Goal: Transaction & Acquisition: Purchase product/service

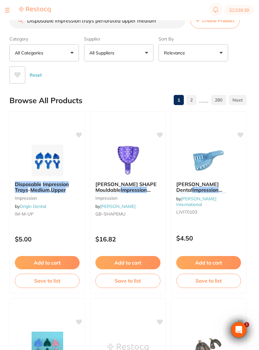
click at [144, 52] on button "All Suppliers" at bounding box center [119, 52] width 70 height 17
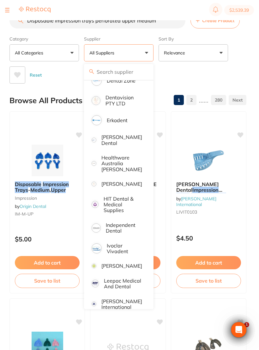
scroll to position [220, 0]
click at [115, 180] on p "[PERSON_NAME]" at bounding box center [122, 183] width 41 height 6
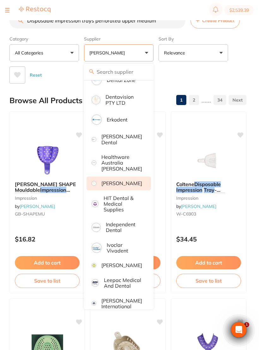
scroll to position [0, 0]
click at [241, 70] on div "Reset" at bounding box center [125, 72] width 232 height 22
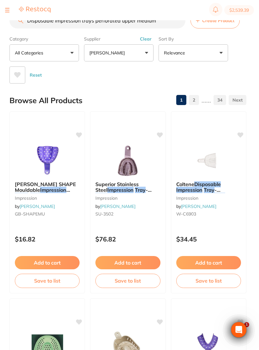
click at [50, 161] on img at bounding box center [47, 161] width 41 height 32
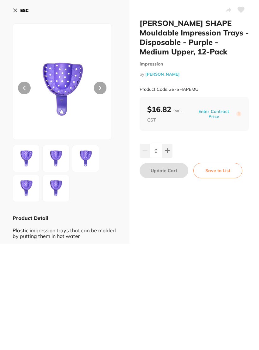
click at [16, 11] on icon at bounding box center [15, 10] width 3 height 3
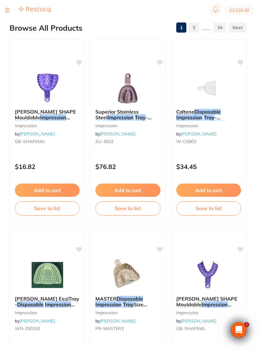
scroll to position [67, 0]
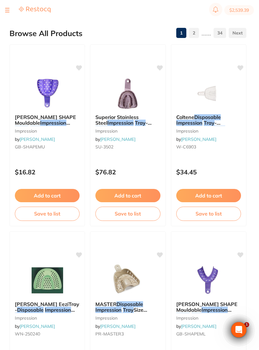
click at [214, 92] on img at bounding box center [208, 93] width 41 height 32
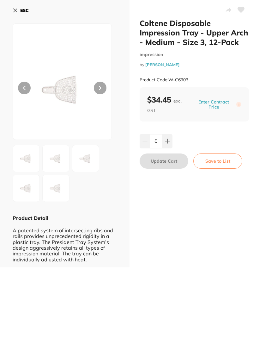
click at [13, 8] on icon at bounding box center [15, 10] width 5 height 5
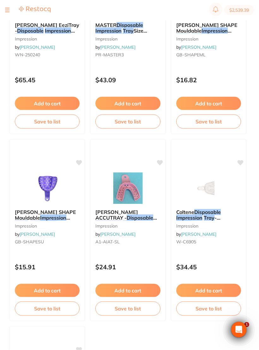
scroll to position [346, 0]
click at [47, 182] on img at bounding box center [47, 188] width 41 height 32
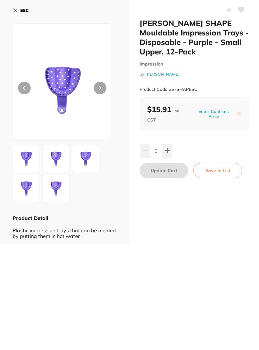
click at [13, 11] on icon at bounding box center [15, 10] width 5 height 5
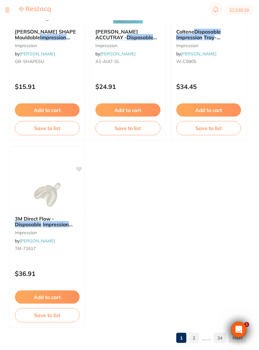
scroll to position [526, 0]
click at [46, 194] on img at bounding box center [47, 195] width 41 height 32
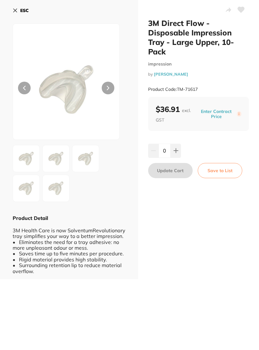
click at [18, 12] on button "ESC" at bounding box center [21, 10] width 16 height 11
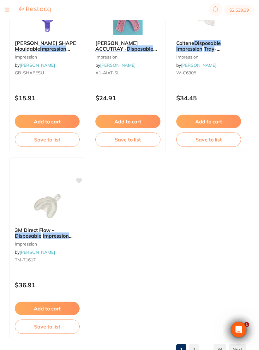
scroll to position [528, 0]
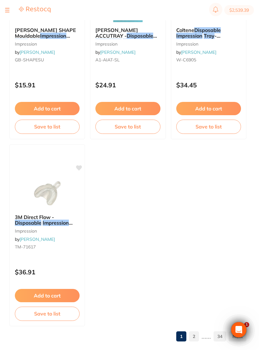
click at [194, 335] on link "2" at bounding box center [194, 336] width 10 height 13
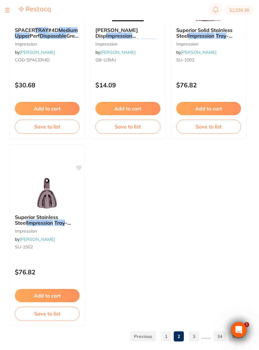
click at [194, 338] on link "3" at bounding box center [194, 336] width 10 height 13
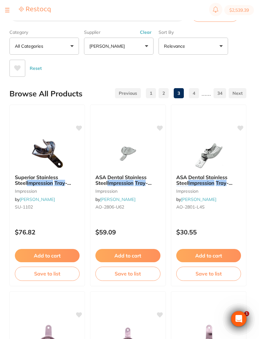
scroll to position [0, 0]
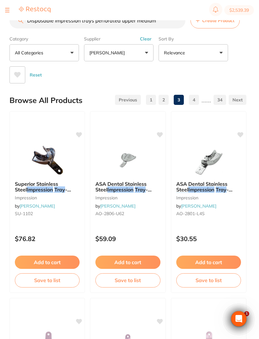
click at [161, 25] on input "Disposable impression trays perforated upper medium" at bounding box center [97, 21] width 176 height 16
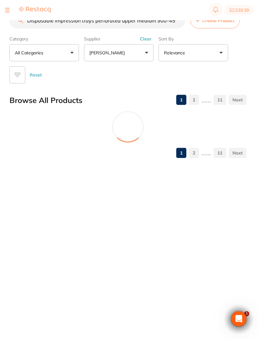
type input "Disposable impression trays perforated upper medium 900-4565"
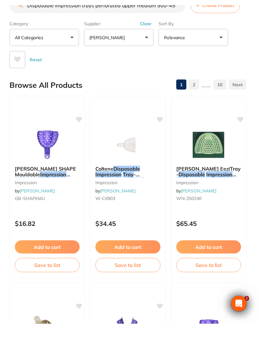
click at [48, 145] on img at bounding box center [47, 161] width 41 height 32
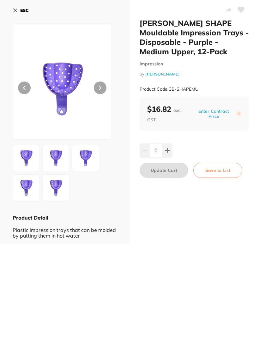
click at [100, 94] on button at bounding box center [100, 88] width 13 height 13
click at [101, 91] on button at bounding box center [100, 88] width 13 height 13
click at [98, 85] on button at bounding box center [100, 88] width 13 height 13
click at [16, 15] on button "ESC" at bounding box center [21, 10] width 16 height 11
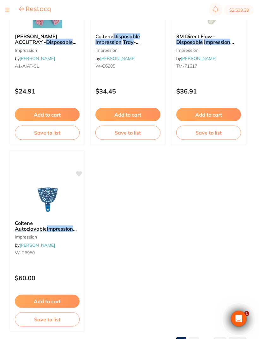
scroll to position [528, 0]
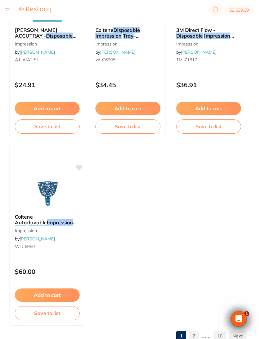
click at [198, 338] on link "2" at bounding box center [194, 336] width 10 height 13
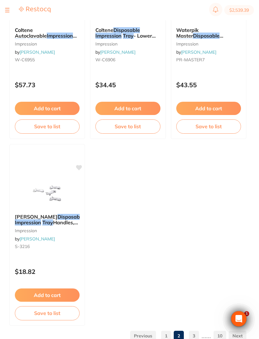
click at [196, 333] on link "3" at bounding box center [194, 336] width 10 height 13
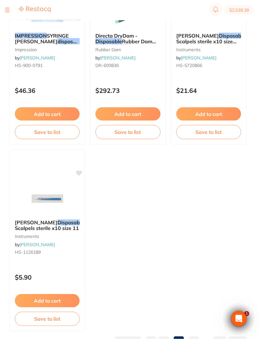
scroll to position [522, 0]
click at [197, 342] on link "4" at bounding box center [194, 341] width 10 height 13
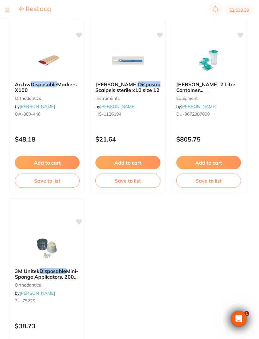
scroll to position [528, 0]
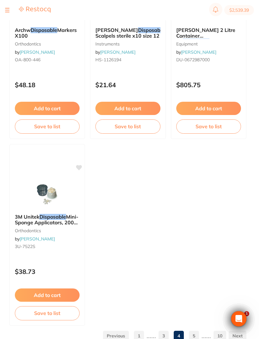
click at [143, 337] on link "1" at bounding box center [139, 336] width 10 height 13
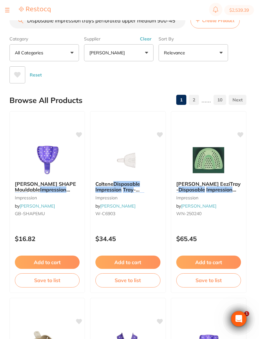
scroll to position [0, 0]
click at [47, 158] on img at bounding box center [47, 161] width 41 height 32
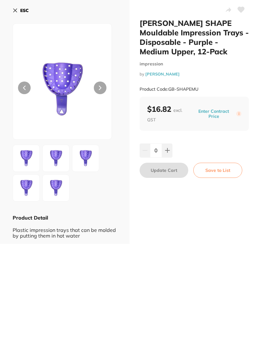
click at [243, 14] on button at bounding box center [241, 11] width 16 height 16
click at [222, 170] on button "Save to List" at bounding box center [218, 170] width 49 height 15
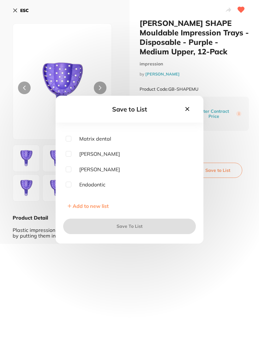
scroll to position [89, 0]
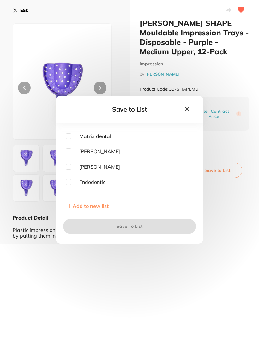
click at [71, 170] on input "checkbox" at bounding box center [69, 167] width 6 height 6
checkbox input "true"
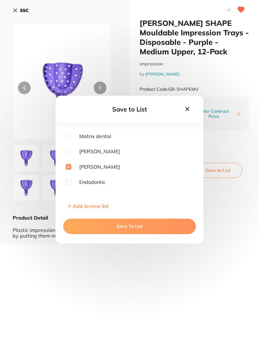
click at [131, 233] on button "Save To List" at bounding box center [129, 226] width 133 height 15
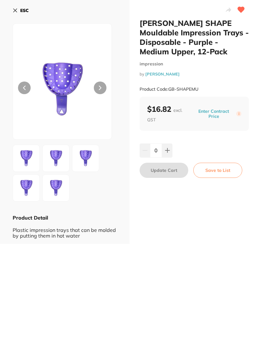
click at [15, 12] on icon at bounding box center [15, 10] width 5 height 5
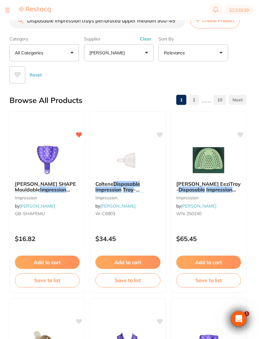
click at [146, 55] on button "[PERSON_NAME]" at bounding box center [119, 52] width 70 height 17
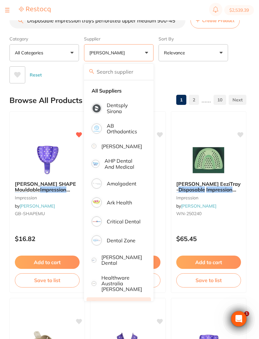
click at [104, 91] on strong "All Suppliers" at bounding box center [107, 91] width 30 height 6
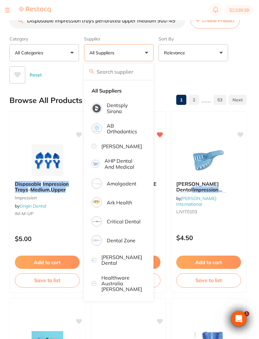
click at [242, 67] on div "Category All Categories All Categories anaesthetic burs Burs CAD/CAM crown & br…" at bounding box center [127, 59] width 237 height 50
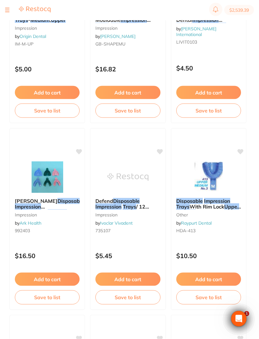
scroll to position [170, 0]
click at [122, 202] on em "Disposable" at bounding box center [126, 201] width 27 height 6
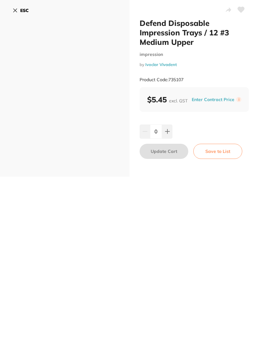
click at [14, 12] on icon at bounding box center [15, 10] width 3 height 3
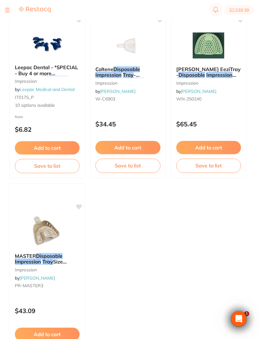
scroll to position [528, 0]
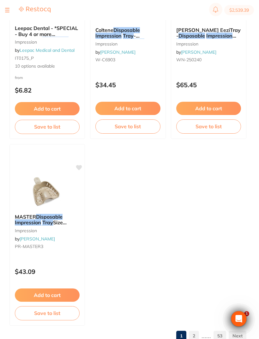
click at [195, 338] on link "2" at bounding box center [194, 336] width 10 height 13
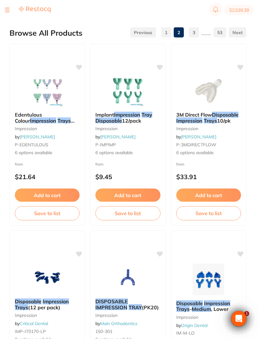
scroll to position [68, 0]
click at [133, 84] on img at bounding box center [128, 91] width 41 height 32
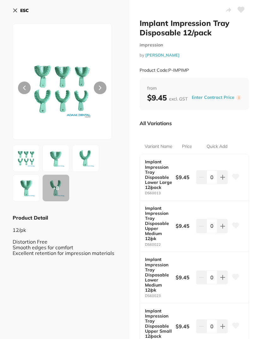
click at [15, 11] on icon at bounding box center [15, 10] width 3 height 3
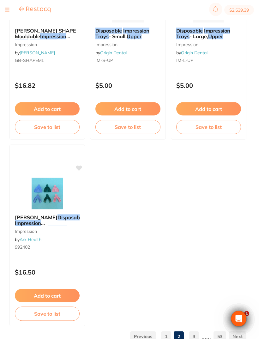
scroll to position [528, 0]
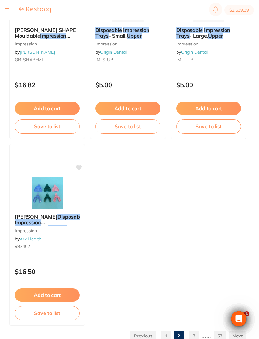
click at [51, 193] on img at bounding box center [47, 193] width 41 height 32
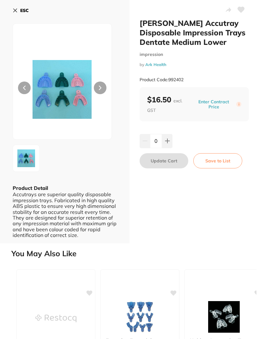
click at [16, 15] on button "ESC" at bounding box center [21, 10] width 16 height 11
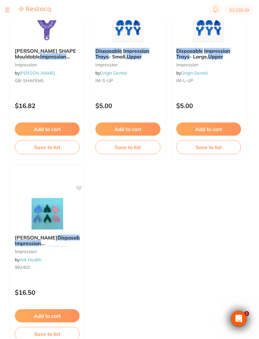
scroll to position [528, 0]
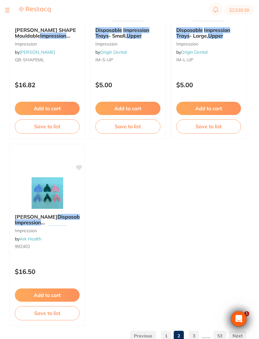
click at [196, 338] on link "3" at bounding box center [194, 336] width 10 height 13
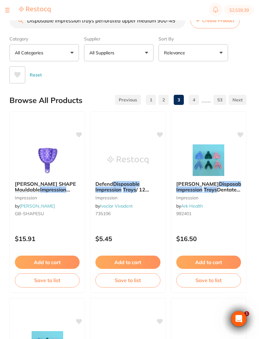
scroll to position [0, 0]
click at [222, 159] on img at bounding box center [208, 161] width 41 height 32
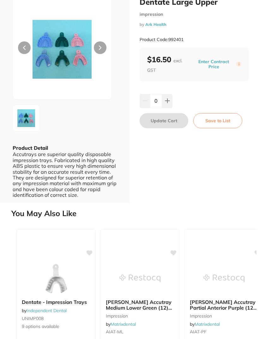
scroll to position [42, 0]
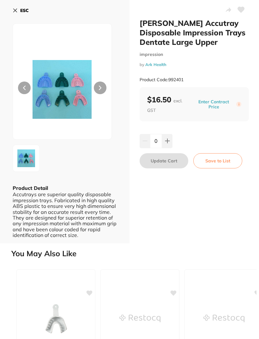
click at [14, 10] on icon at bounding box center [15, 10] width 5 height 5
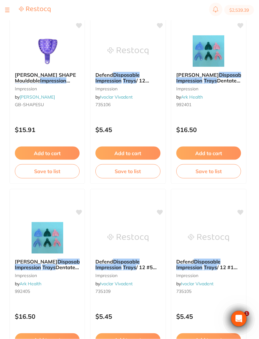
scroll to position [109, 0]
click at [52, 220] on div "Ainsworth Accutray Disposable Impression Trays Dentate Small Upper impression b…" at bounding box center [47, 280] width 76 height 182
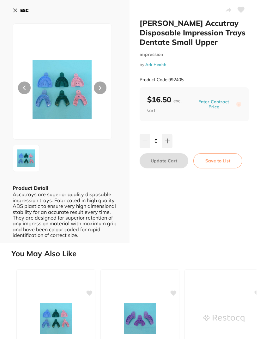
click at [13, 13] on button "ESC" at bounding box center [21, 10] width 16 height 11
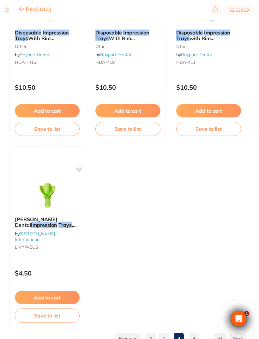
scroll to position [528, 0]
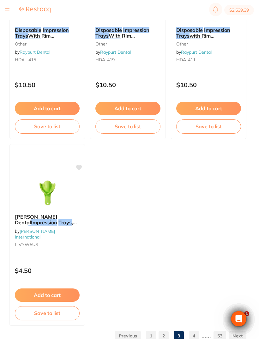
click at [197, 339] on link "4" at bounding box center [194, 336] width 10 height 13
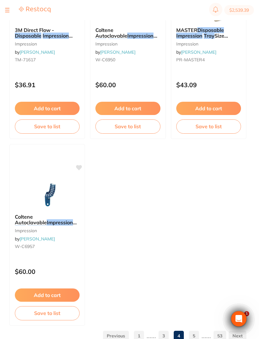
click at [197, 337] on link "5" at bounding box center [194, 336] width 10 height 13
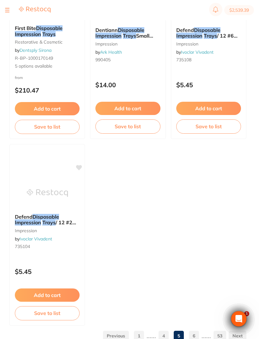
click at [195, 336] on link "6" at bounding box center [194, 336] width 10 height 13
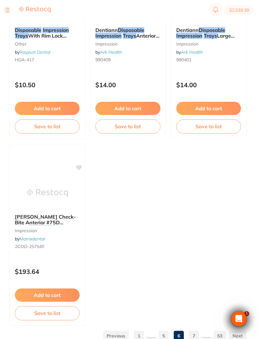
click at [139, 335] on link "1" at bounding box center [139, 336] width 10 height 13
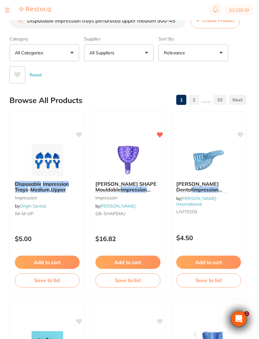
scroll to position [0, 0]
click at [49, 158] on img at bounding box center [47, 161] width 41 height 32
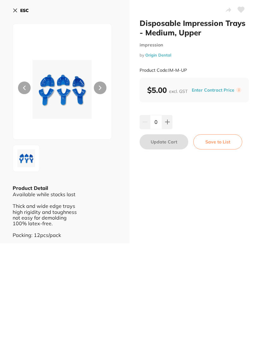
click at [15, 9] on icon at bounding box center [15, 10] width 5 height 5
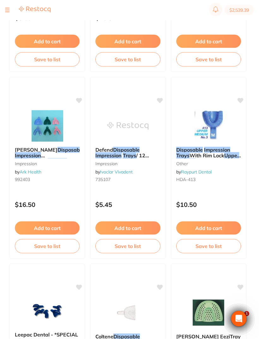
scroll to position [221, 0]
click at [43, 132] on img at bounding box center [47, 126] width 41 height 32
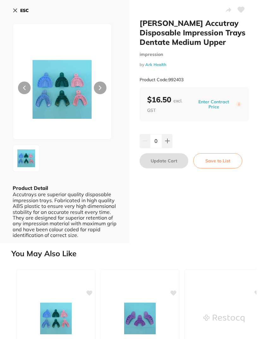
click at [68, 85] on img at bounding box center [62, 90] width 59 height 100
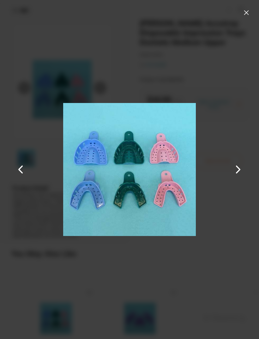
click at [242, 16] on button at bounding box center [247, 13] width 10 height 10
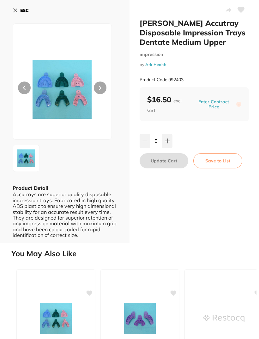
click at [242, 11] on icon at bounding box center [241, 10] width 7 height 6
click at [219, 161] on button "Save to List" at bounding box center [218, 160] width 49 height 15
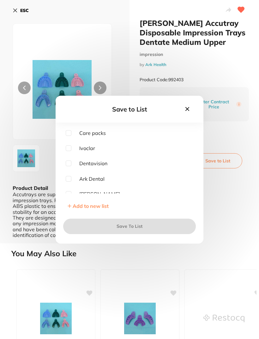
scroll to position [20, 0]
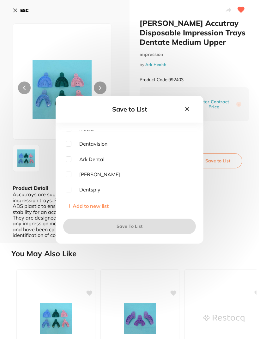
click at [71, 162] on input "checkbox" at bounding box center [69, 160] width 6 height 6
checkbox input "true"
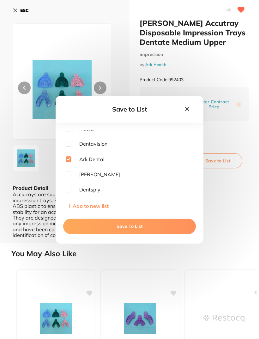
scroll to position [0, 0]
click at [132, 234] on button "Save To List" at bounding box center [129, 226] width 133 height 15
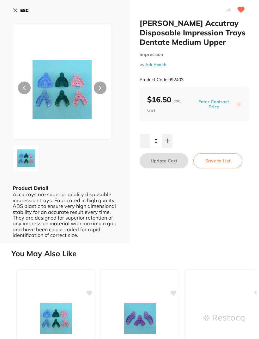
click at [168, 138] on button at bounding box center [167, 141] width 10 height 14
type input "1"
click at [17, 13] on icon at bounding box center [15, 10] width 5 height 5
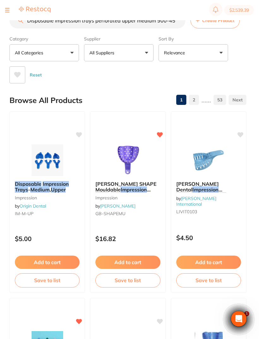
click at [239, 13] on button "$2,539.39" at bounding box center [240, 10] width 30 height 10
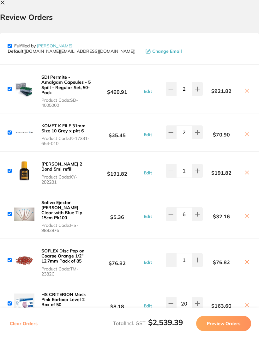
click at [7, 2] on button at bounding box center [4, 3] width 8 height 6
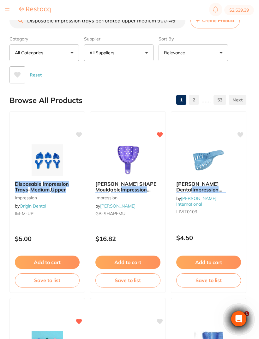
click at [130, 147] on img at bounding box center [128, 161] width 41 height 32
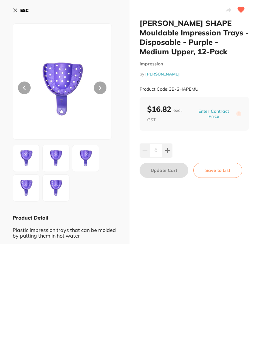
click at [170, 150] on button at bounding box center [167, 151] width 10 height 14
type input "1"
click at [163, 167] on button "Update Cart" at bounding box center [164, 170] width 49 height 15
checkbox input "false"
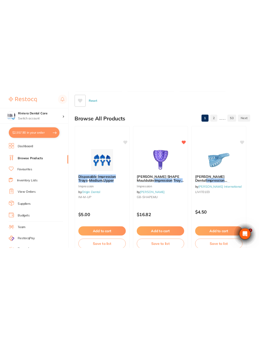
scroll to position [4, 0]
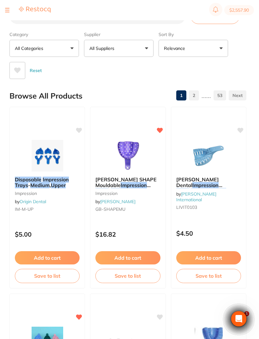
type input "1"
click at [241, 10] on button "$851.09" at bounding box center [241, 10] width 26 height 10
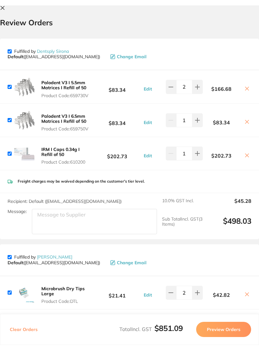
scroll to position [0, 0]
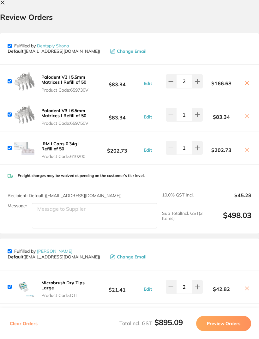
checkbox input "false"
checkbox input "true"
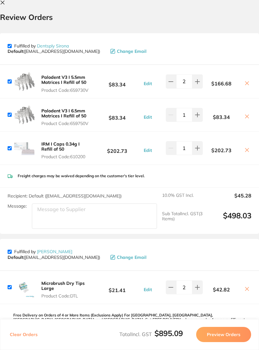
click at [3, 6] on button at bounding box center [4, 3] width 8 height 6
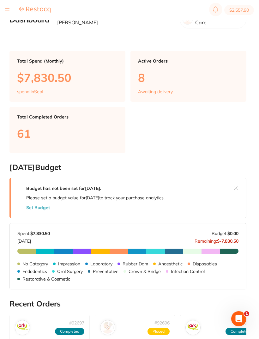
click at [9, 17] on section "$2,557.90" at bounding box center [129, 10] width 259 height 20
click at [6, 10] on button at bounding box center [7, 10] width 4 height 1
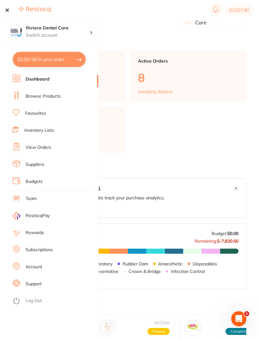
click at [34, 132] on link "Inventory Lists" at bounding box center [39, 130] width 30 height 6
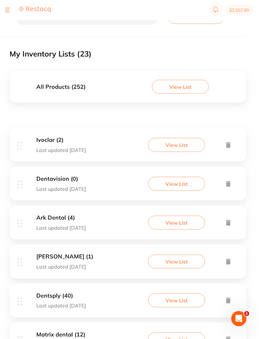
scroll to position [27, 0]
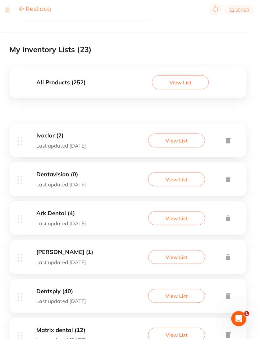
click at [165, 255] on button "View List" at bounding box center [176, 257] width 57 height 14
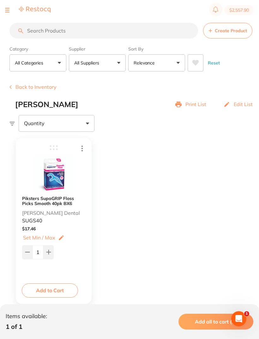
click at [23, 86] on button "Back to Inventory" at bounding box center [32, 87] width 47 height 6
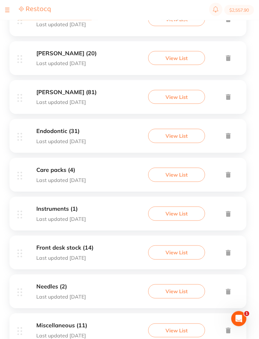
scroll to position [344, 0]
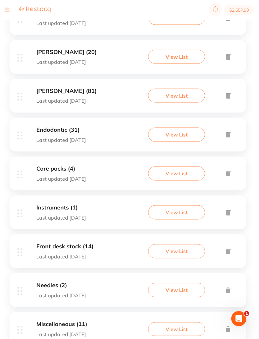
click at [176, 246] on button "View List" at bounding box center [176, 251] width 57 height 14
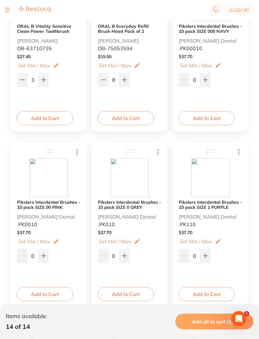
scroll to position [173, 0]
click at [43, 292] on button "Add to Cart" at bounding box center [45, 294] width 56 height 14
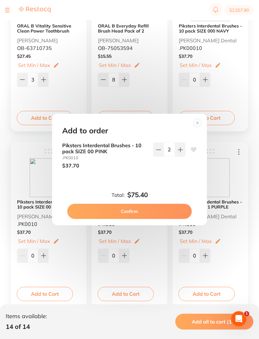
scroll to position [0, 0]
click at [159, 157] on button at bounding box center [158, 150] width 10 height 14
type input "1"
click at [127, 218] on button "Confirm" at bounding box center [129, 211] width 125 height 15
type input "1"
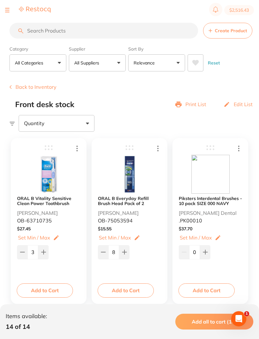
click at [238, 8] on button "$2,516.43" at bounding box center [240, 10] width 30 height 10
checkbox input "true"
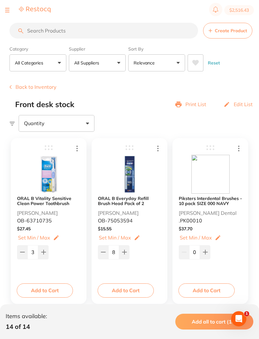
checkbox input "true"
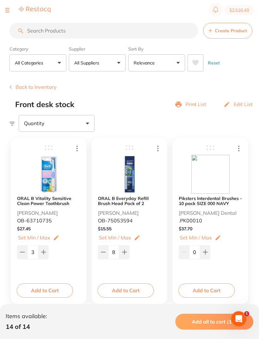
checkbox input "true"
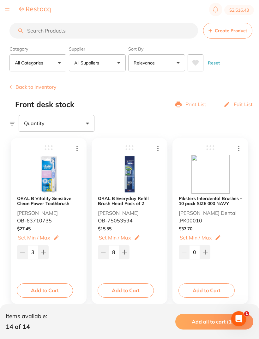
checkbox input "true"
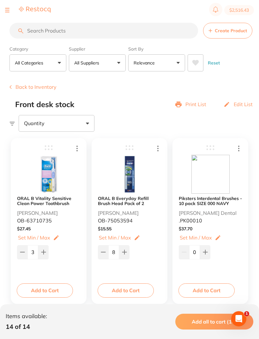
checkbox input "true"
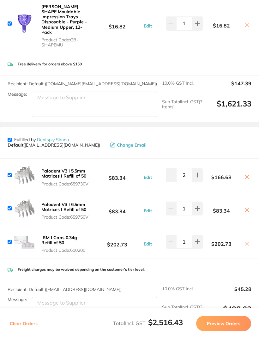
scroll to position [332, 0]
click at [12, 138] on input "checkbox" at bounding box center [10, 140] width 4 height 4
checkbox input "false"
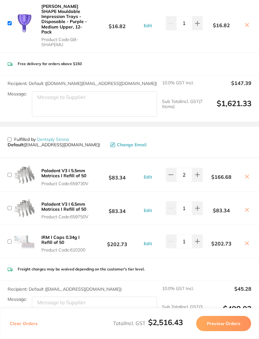
checkbox input "false"
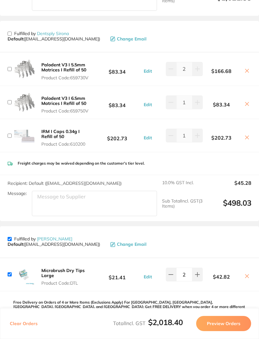
scroll to position [442, 0]
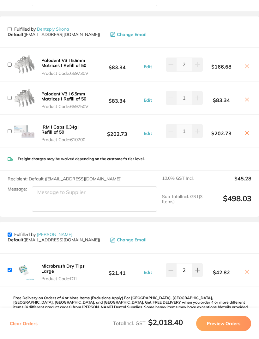
click at [12, 233] on input "checkbox" at bounding box center [10, 235] width 4 height 4
checkbox input "false"
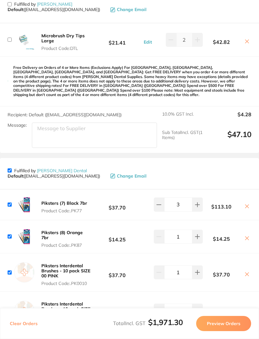
scroll to position [675, 0]
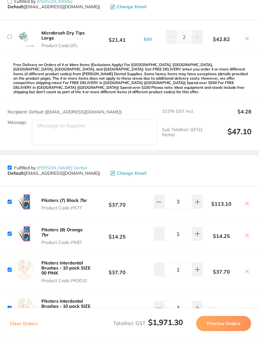
click at [12, 166] on input "checkbox" at bounding box center [10, 168] width 4 height 4
checkbox input "false"
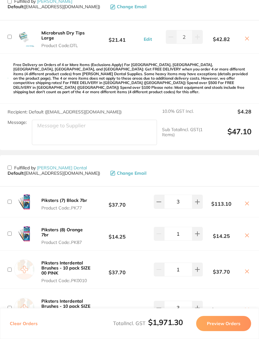
checkbox input "false"
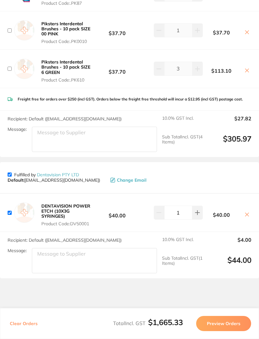
click at [226, 331] on button "Preview Orders" at bounding box center [223, 323] width 55 height 15
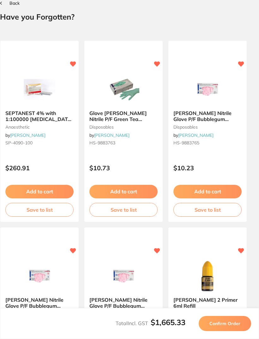
scroll to position [0, 0]
click at [222, 331] on button "Confirm Order" at bounding box center [225, 323] width 52 height 15
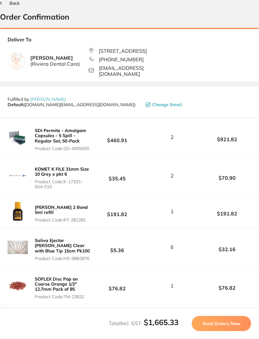
click at [218, 335] on div "Total Incl. GST $1,665.33 Send Orders Now" at bounding box center [129, 323] width 259 height 31
click at [221, 335] on div "Total Incl. GST $1,665.33 Send Orders Now" at bounding box center [129, 323] width 259 height 31
click at [221, 331] on button "Send Orders Now" at bounding box center [221, 323] width 59 height 15
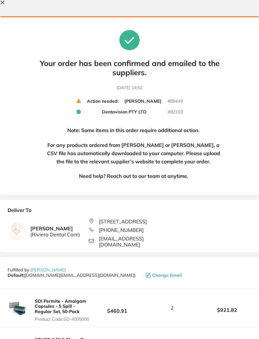
click at [3, 6] on button at bounding box center [4, 3] width 8 height 6
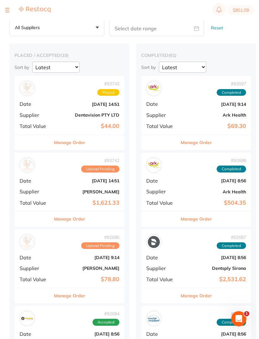
click at [81, 96] on div "# 93743 Placed" at bounding box center [70, 88] width 100 height 15
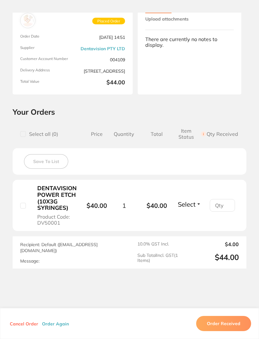
scroll to position [48, 0]
click at [19, 327] on button "Cancel Order" at bounding box center [24, 324] width 32 height 6
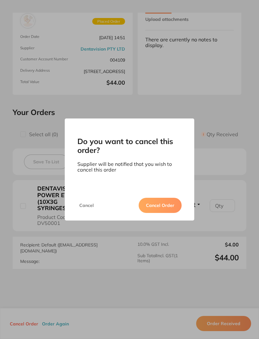
click at [159, 213] on button "Cancel Order" at bounding box center [160, 205] width 43 height 15
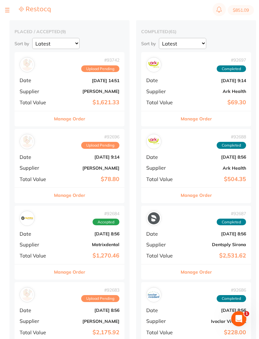
click at [8, 9] on div at bounding box center [7, 10] width 4 height 8
click at [241, 9] on button "$851.09" at bounding box center [241, 10] width 26 height 10
checkbox input "true"
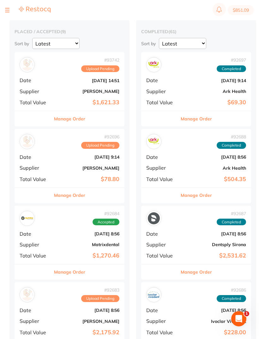
checkbox input "true"
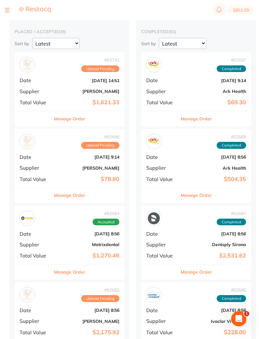
checkbox input "true"
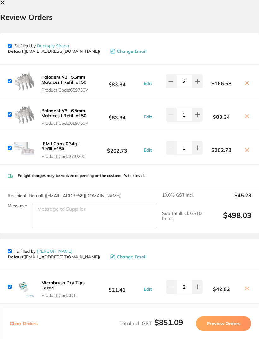
click at [3, 2] on icon at bounding box center [2, 2] width 5 height 5
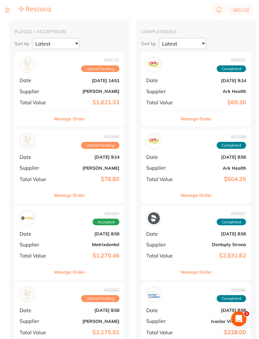
click at [5, 10] on button at bounding box center [7, 10] width 4 height 1
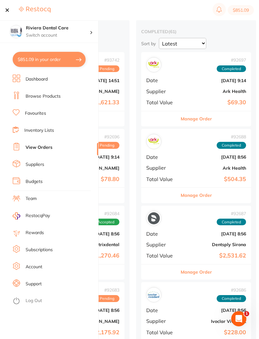
click at [40, 95] on link "Browse Products" at bounding box center [43, 96] width 35 height 6
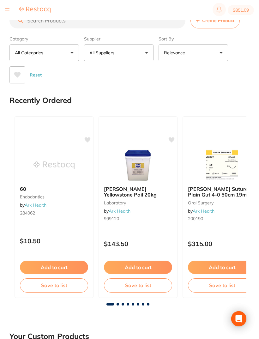
click at [143, 51] on button "All Suppliers" at bounding box center [119, 52] width 70 height 17
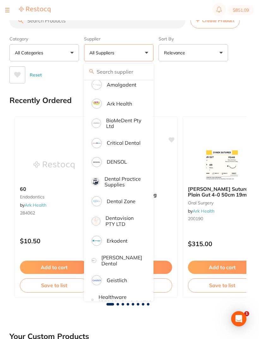
scroll to position [99, 0]
click at [114, 223] on p "Dentavision PTY LTD" at bounding box center [124, 221] width 37 height 12
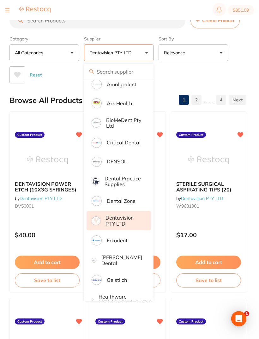
scroll to position [0, 0]
click at [43, 262] on button "Add to cart" at bounding box center [47, 262] width 65 height 13
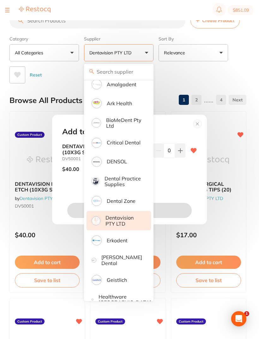
click at [214, 79] on div "Add to order DENTAVISION POWER ETCH (10X3G SYRINGES) DV50001 $40.00 0 Total: $0…" at bounding box center [129, 169] width 259 height 339
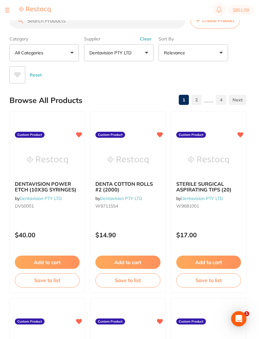
click at [49, 258] on button "Add to cart" at bounding box center [47, 262] width 65 height 13
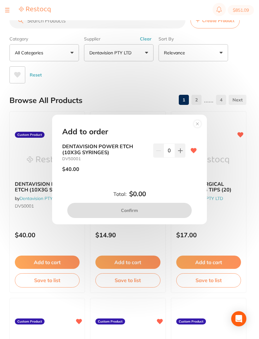
click at [181, 150] on icon at bounding box center [180, 151] width 4 height 4
type input "1"
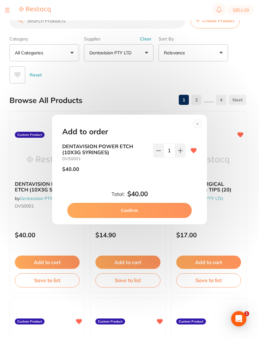
click at [127, 206] on button "Confirm" at bounding box center [129, 210] width 125 height 15
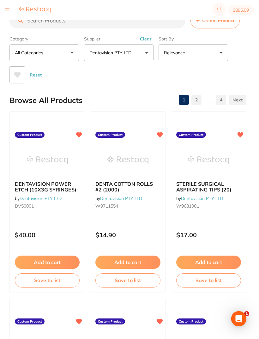
click at [246, 10] on button "$895.09" at bounding box center [241, 10] width 26 height 10
checkbox input "true"
